Goal: Transaction & Acquisition: Purchase product/service

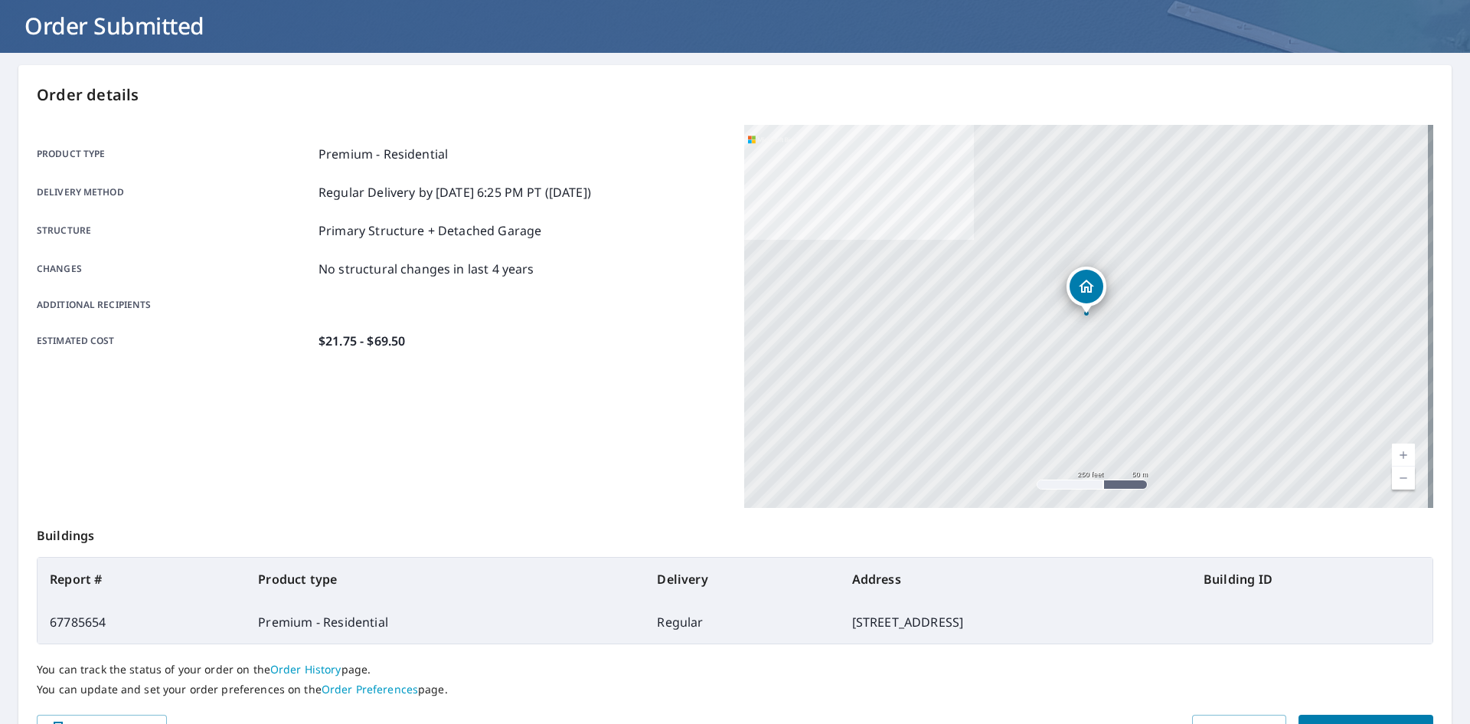
scroll to position [178, 0]
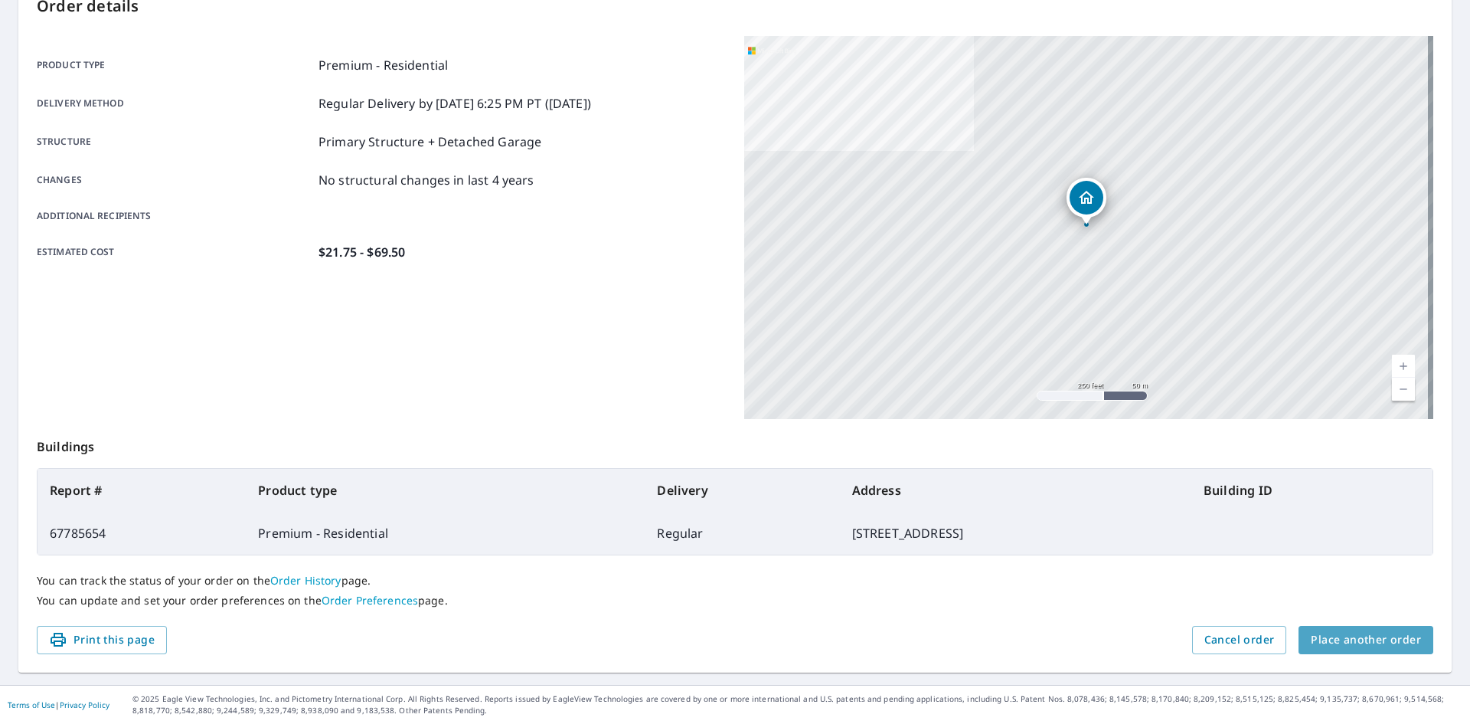
click at [1358, 646] on span "Place another order" at bounding box center [1366, 639] width 110 height 19
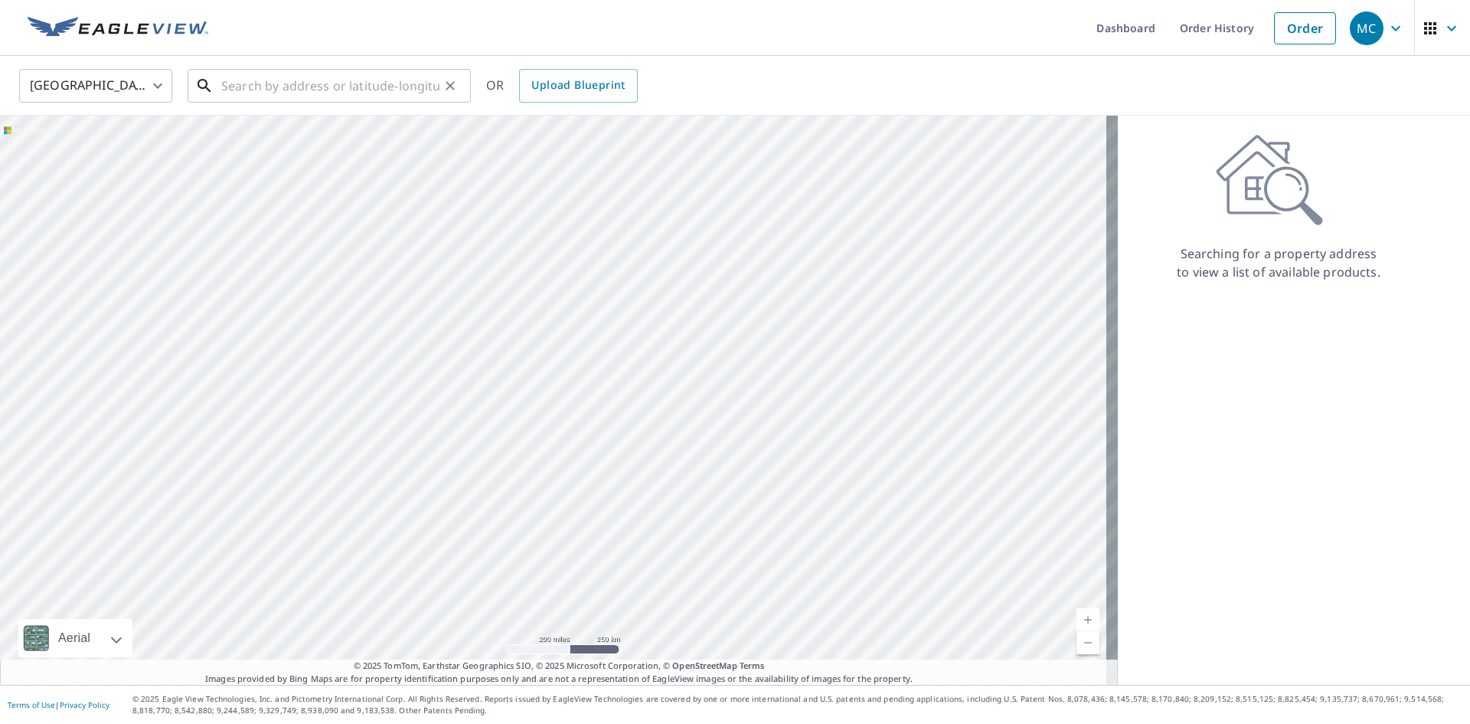
click at [280, 84] on input "text" at bounding box center [330, 85] width 218 height 43
paste input "[STREET_ADDRESS][PERSON_NAME][PERSON_NAME]"
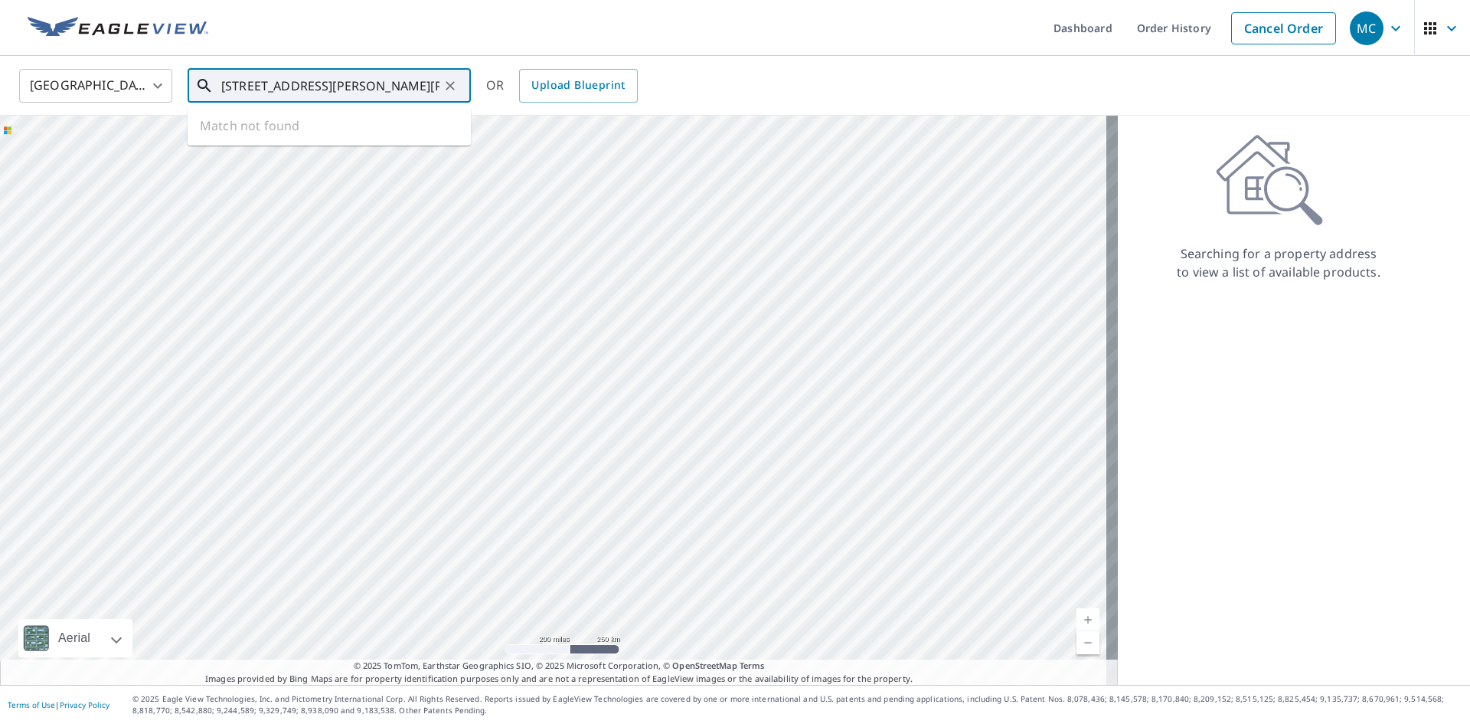
scroll to position [0, 21]
type input "[STREET_ADDRESS][PERSON_NAME][PERSON_NAME]"
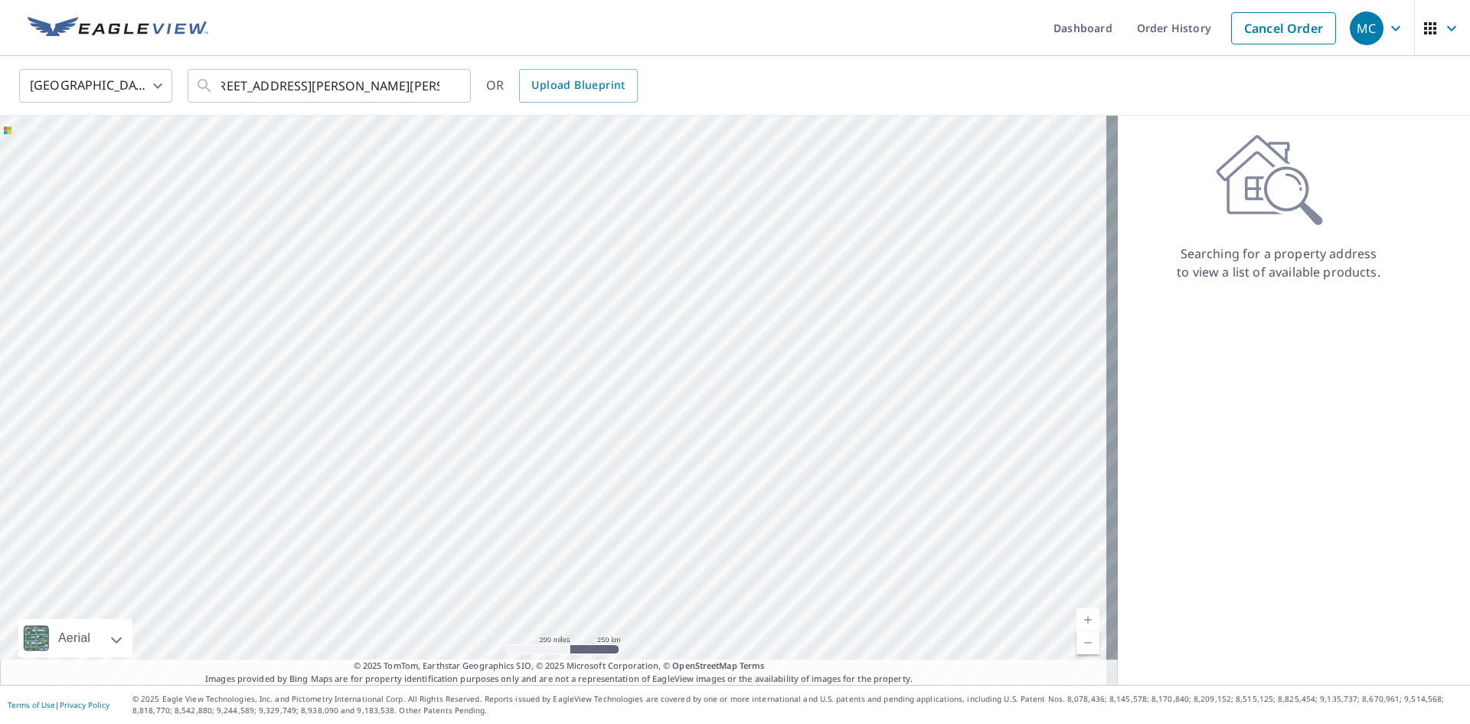
scroll to position [0, 0]
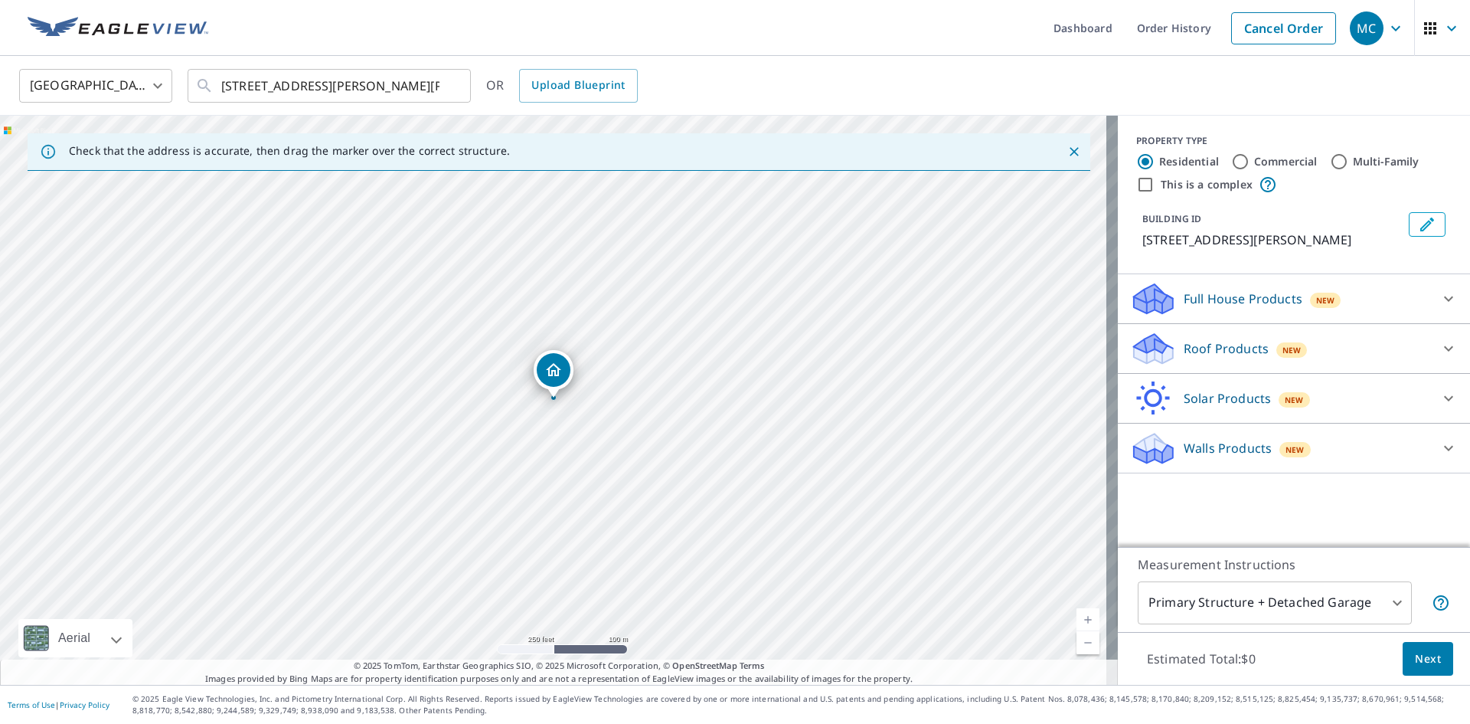
click at [1338, 345] on div "Roof Products New" at bounding box center [1280, 349] width 300 height 36
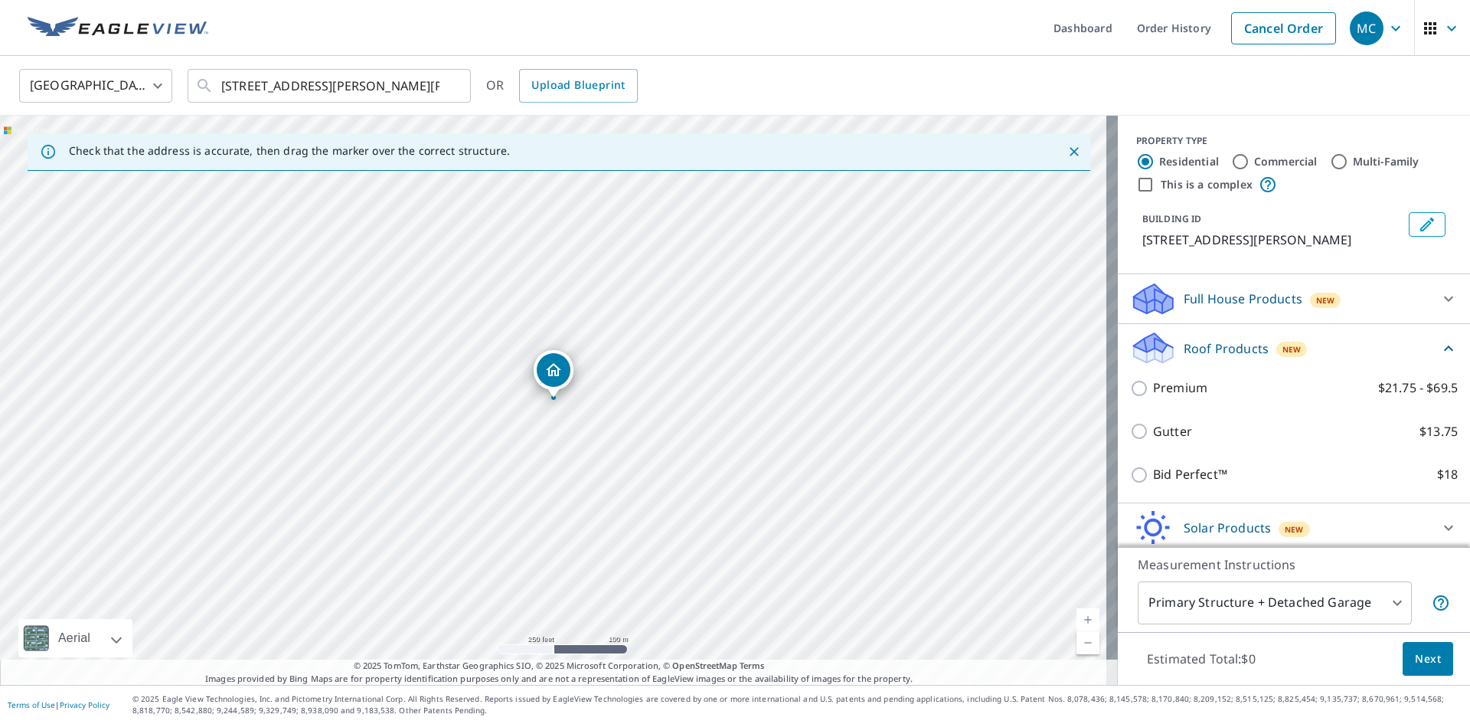
click at [1233, 392] on label "Premium $21.75 - $69.5" at bounding box center [1305, 387] width 305 height 19
click at [1153, 392] on input "Premium $21.75 - $69.5" at bounding box center [1141, 388] width 23 height 18
checkbox input "true"
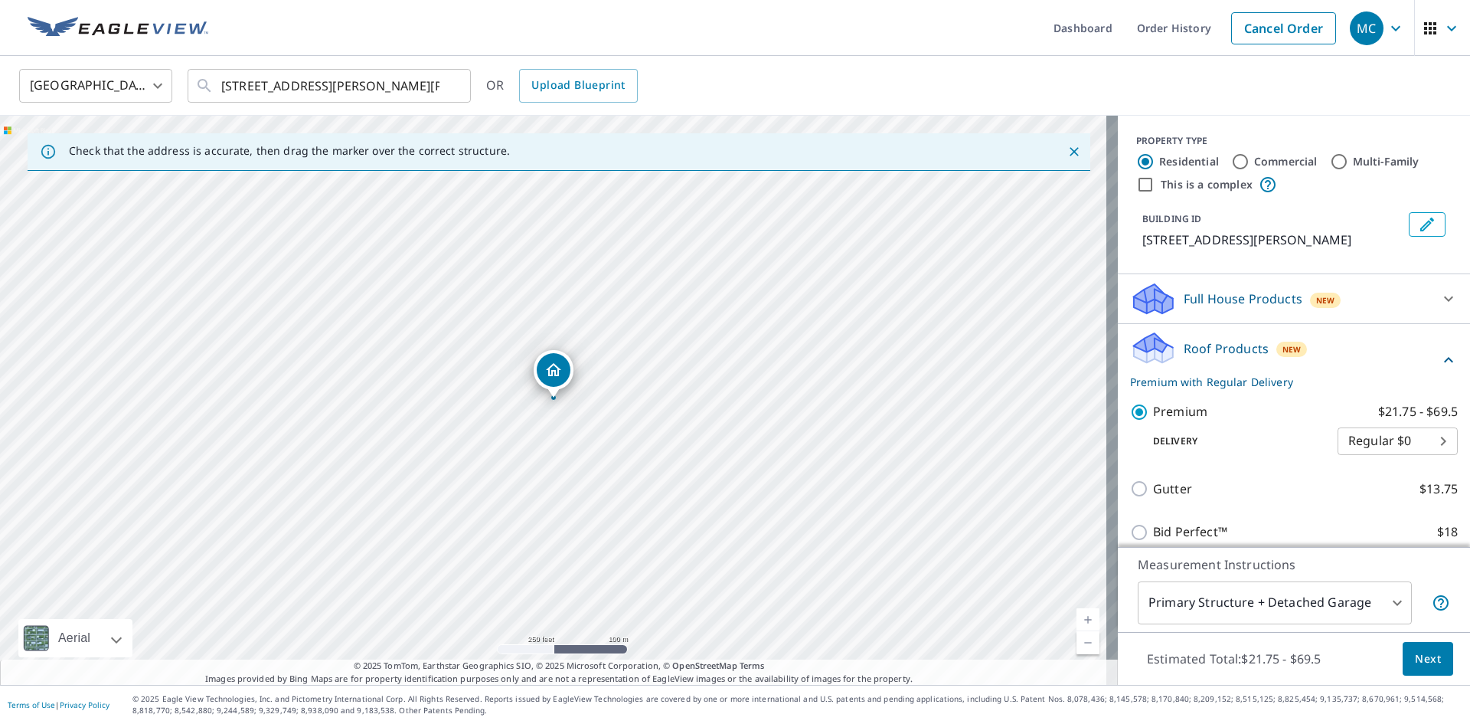
click at [1420, 670] on button "Next" at bounding box center [1428, 659] width 51 height 34
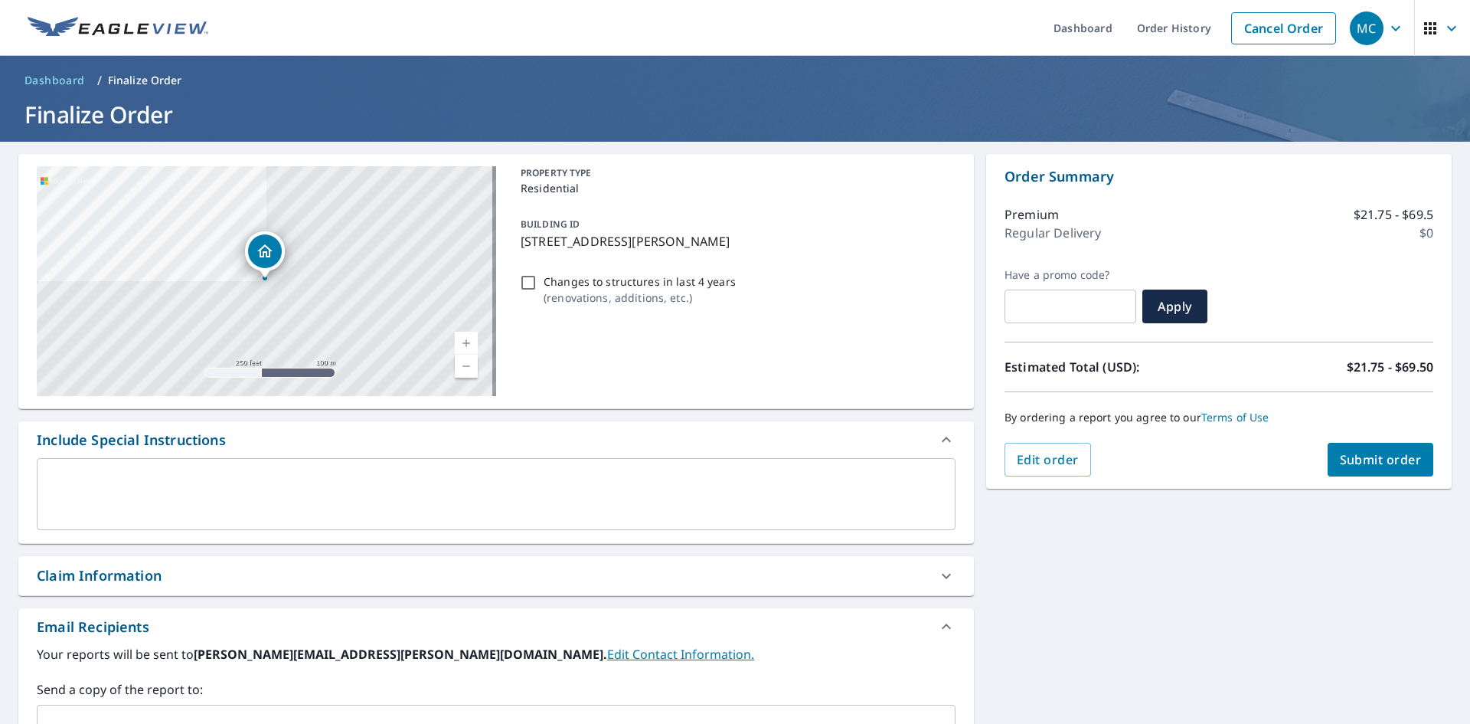
click at [1350, 444] on button "Submit order" at bounding box center [1381, 460] width 106 height 34
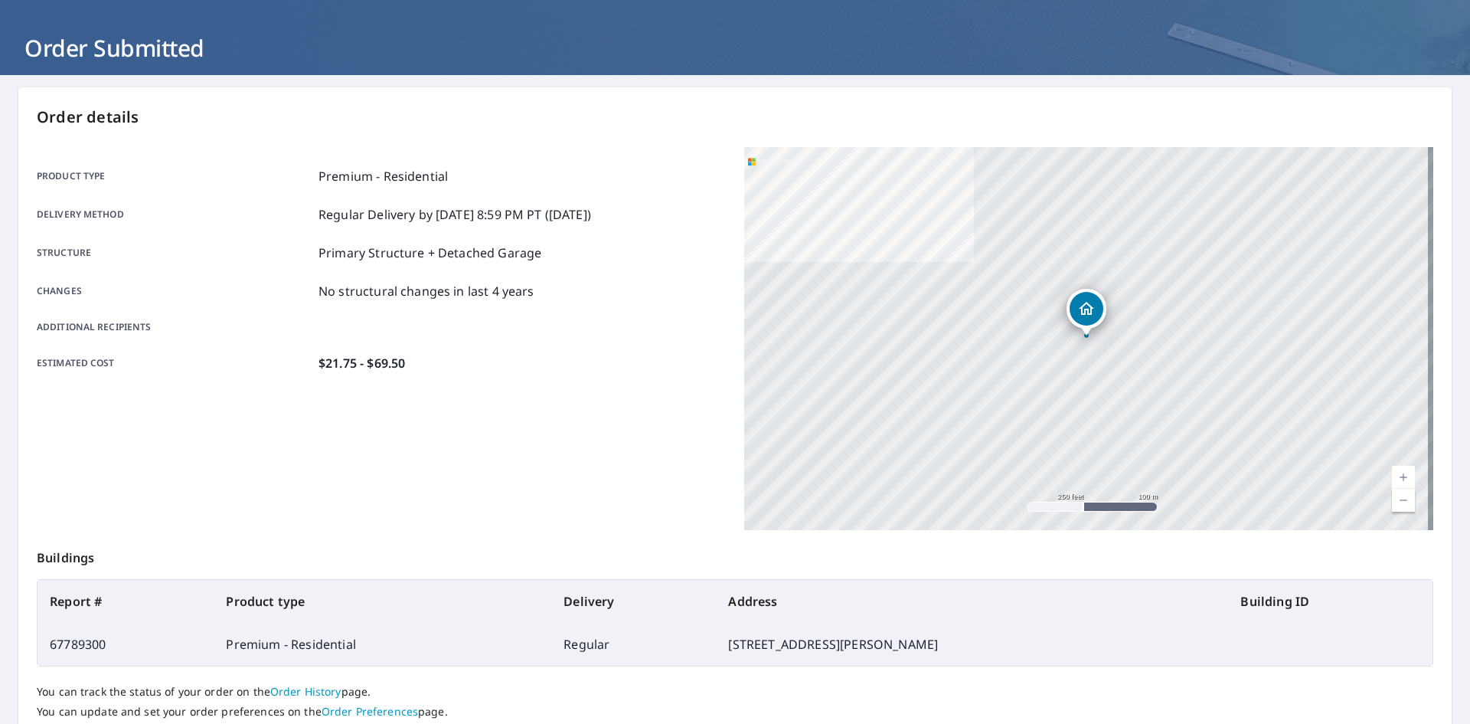
scroll to position [178, 0]
